Goal: Task Accomplishment & Management: Use online tool/utility

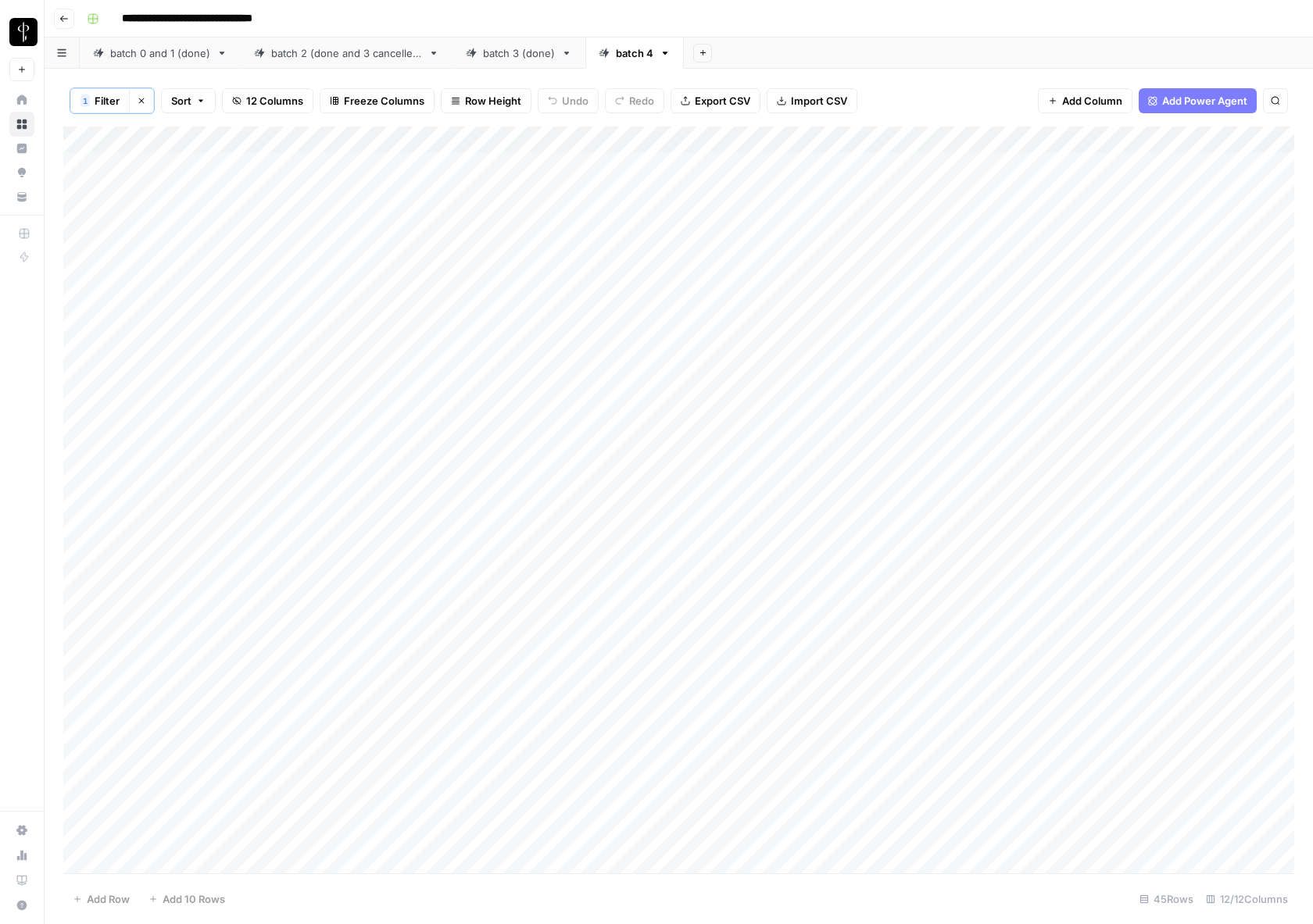
click at [571, 133] on div "Add Column" at bounding box center [678, 501] width 1231 height 749
click at [652, 245] on div "Add Column" at bounding box center [678, 501] width 1231 height 749
click at [349, 673] on div "Add Column" at bounding box center [678, 501] width 1231 height 749
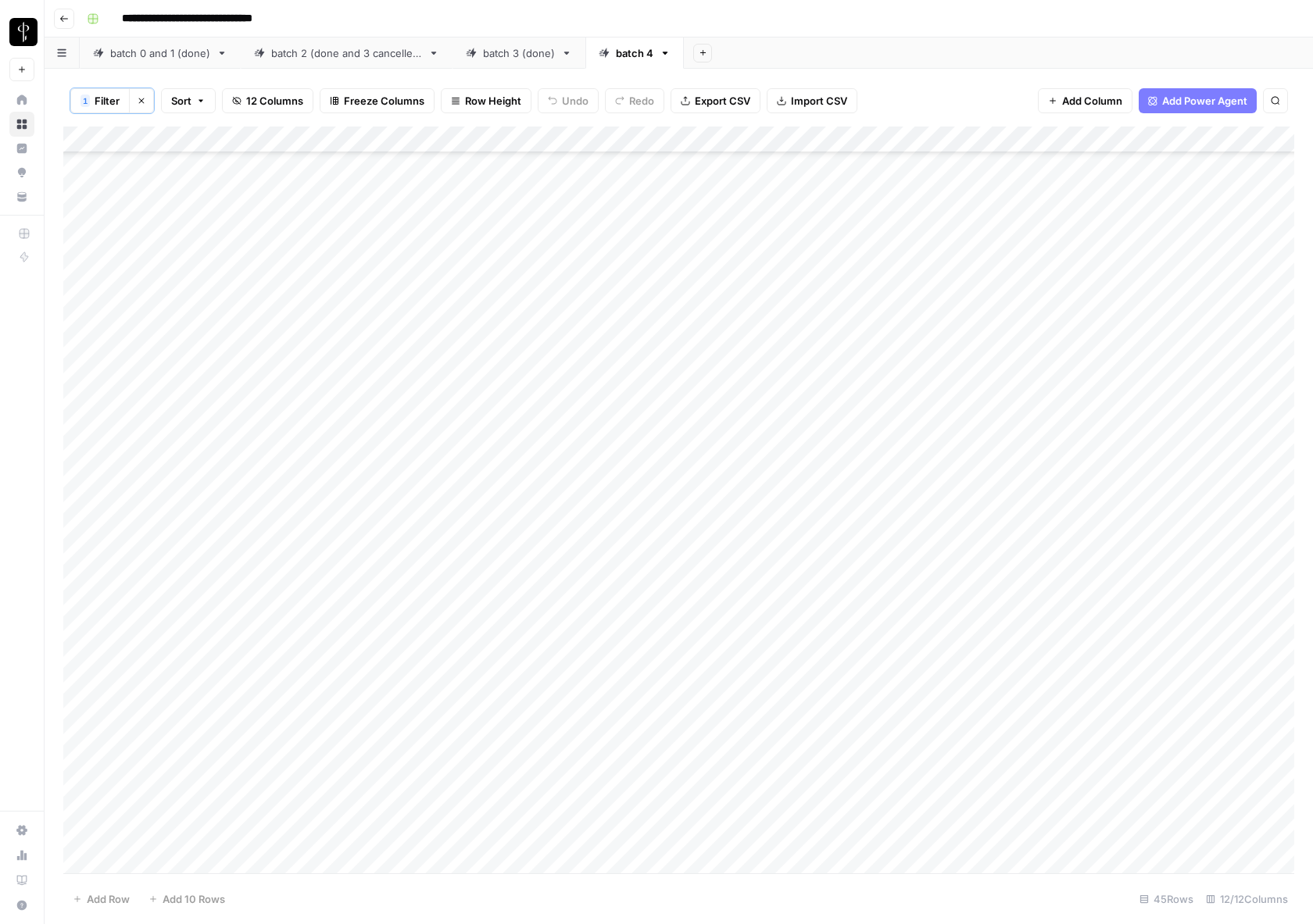
click at [573, 720] on div "Add Column" at bounding box center [678, 501] width 1231 height 749
click at [659, 680] on div "Add Column" at bounding box center [678, 501] width 1231 height 749
click at [634, 705] on div "Add Column" at bounding box center [678, 501] width 1231 height 749
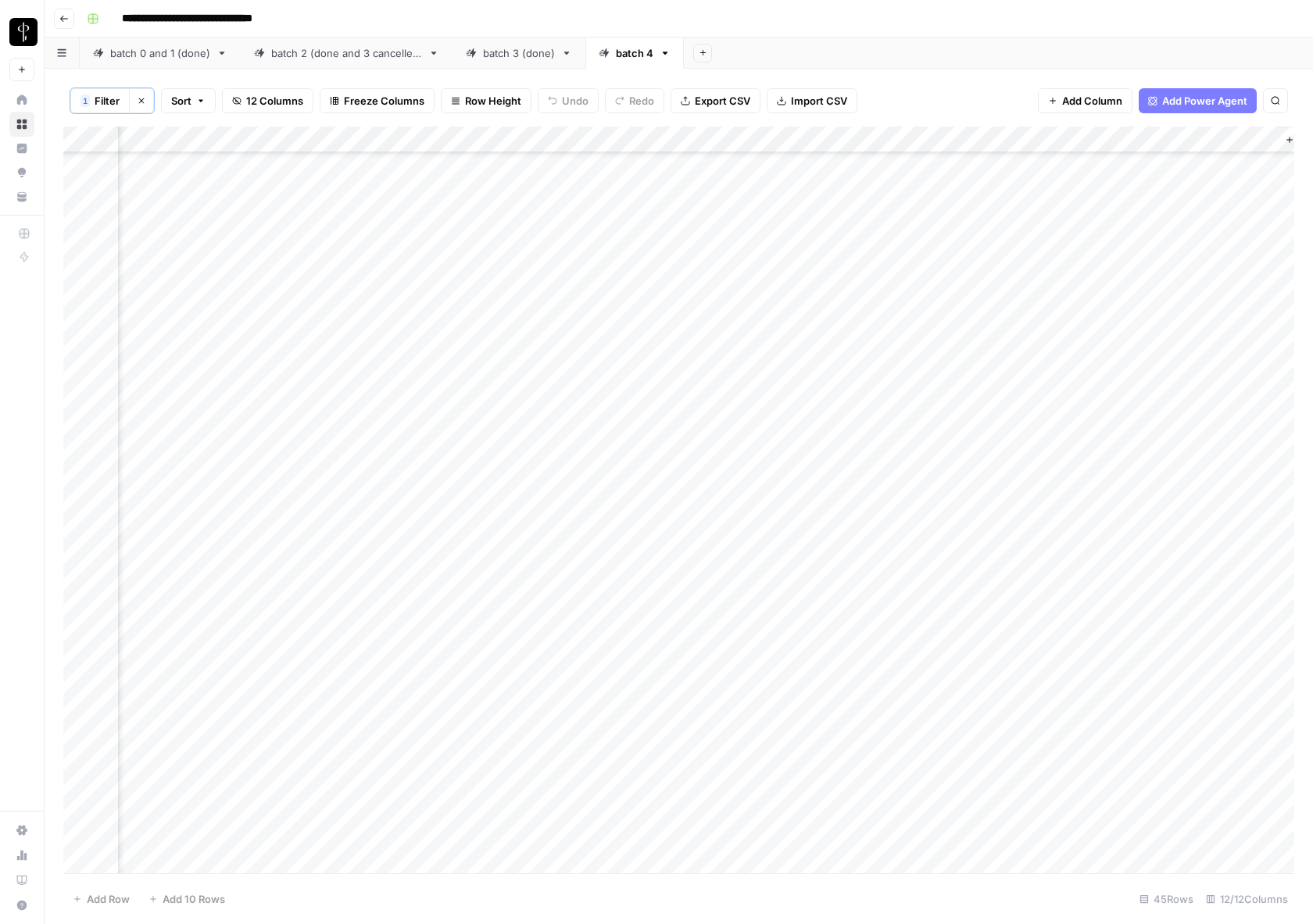
click at [637, 677] on div "Add Column" at bounding box center [678, 501] width 1231 height 749
click at [63, 679] on div "1 Filter Clear filters Sort 12 Columns Freeze Columns Row Height Undo Redo Expo…" at bounding box center [678, 497] width 1268 height 856
click at [619, 680] on div "Add Column" at bounding box center [678, 501] width 1231 height 749
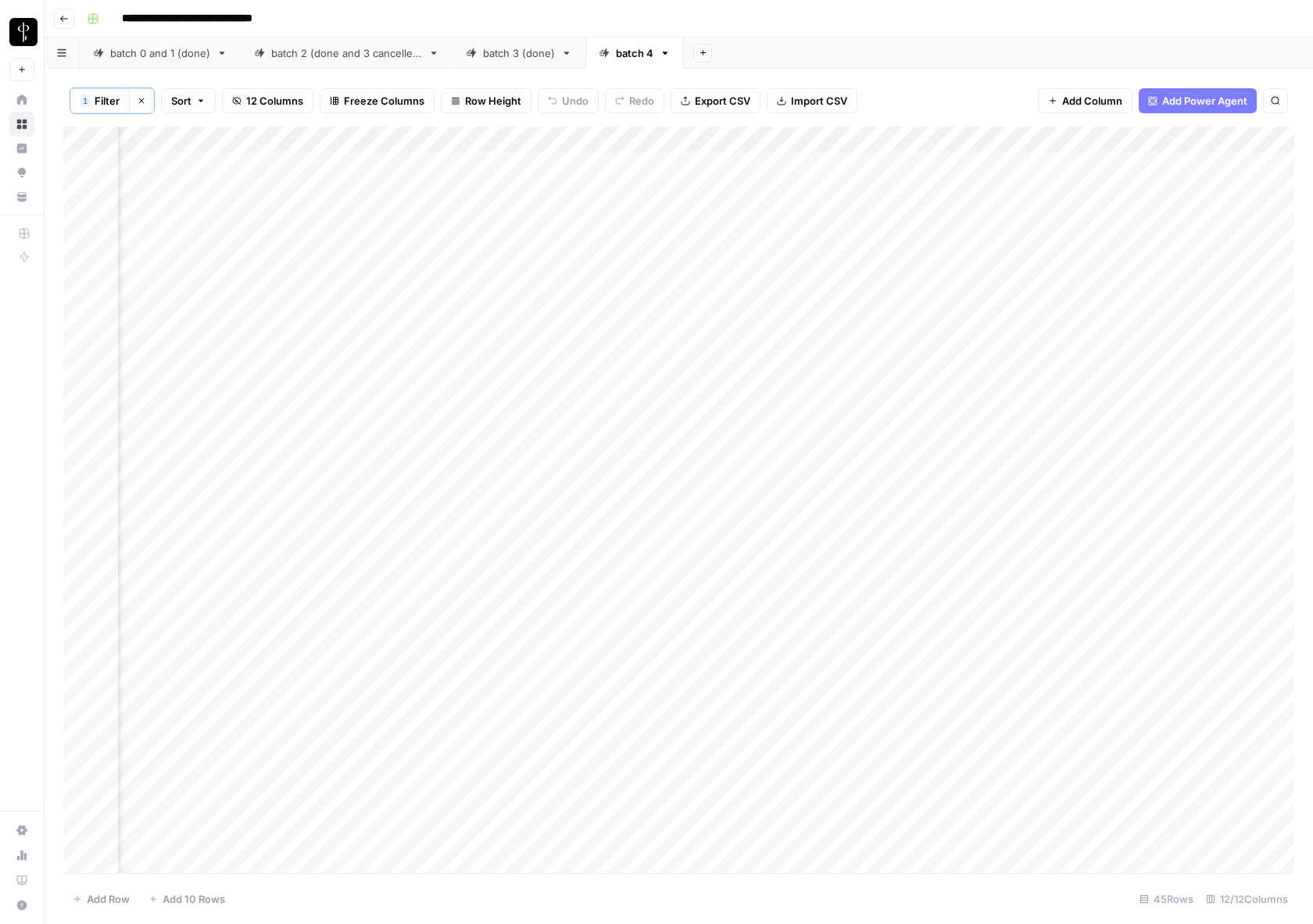
click at [564, 163] on div "Add Column" at bounding box center [678, 501] width 1231 height 749
click at [565, 165] on div "Add Column" at bounding box center [678, 501] width 1231 height 749
click at [566, 222] on div "Add Column" at bounding box center [678, 501] width 1231 height 749
click at [484, 134] on div "Add Column" at bounding box center [678, 501] width 1231 height 749
